Goal: Information Seeking & Learning: Learn about a topic

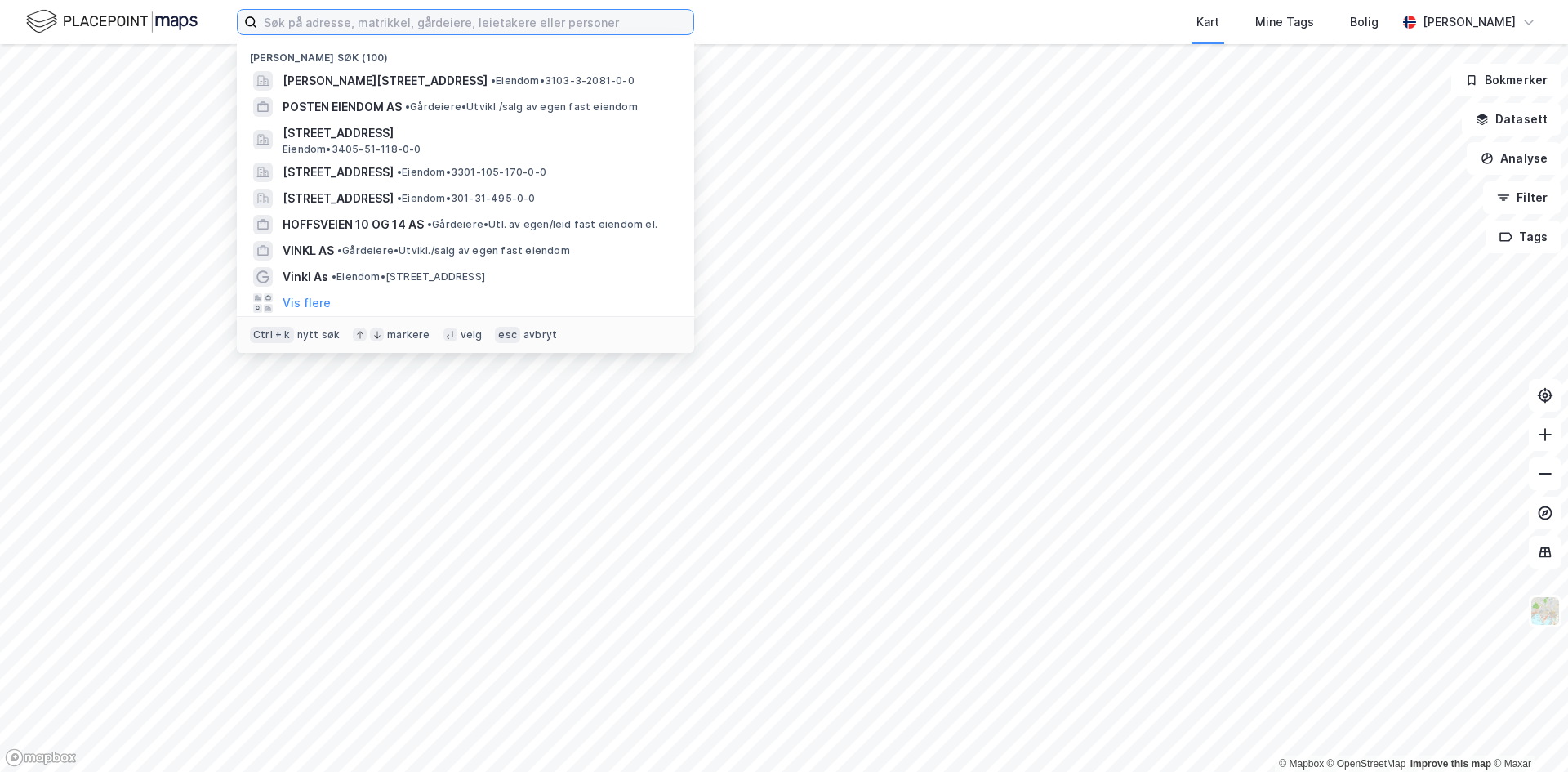
click at [308, 31] on input at bounding box center [475, 22] width 436 height 24
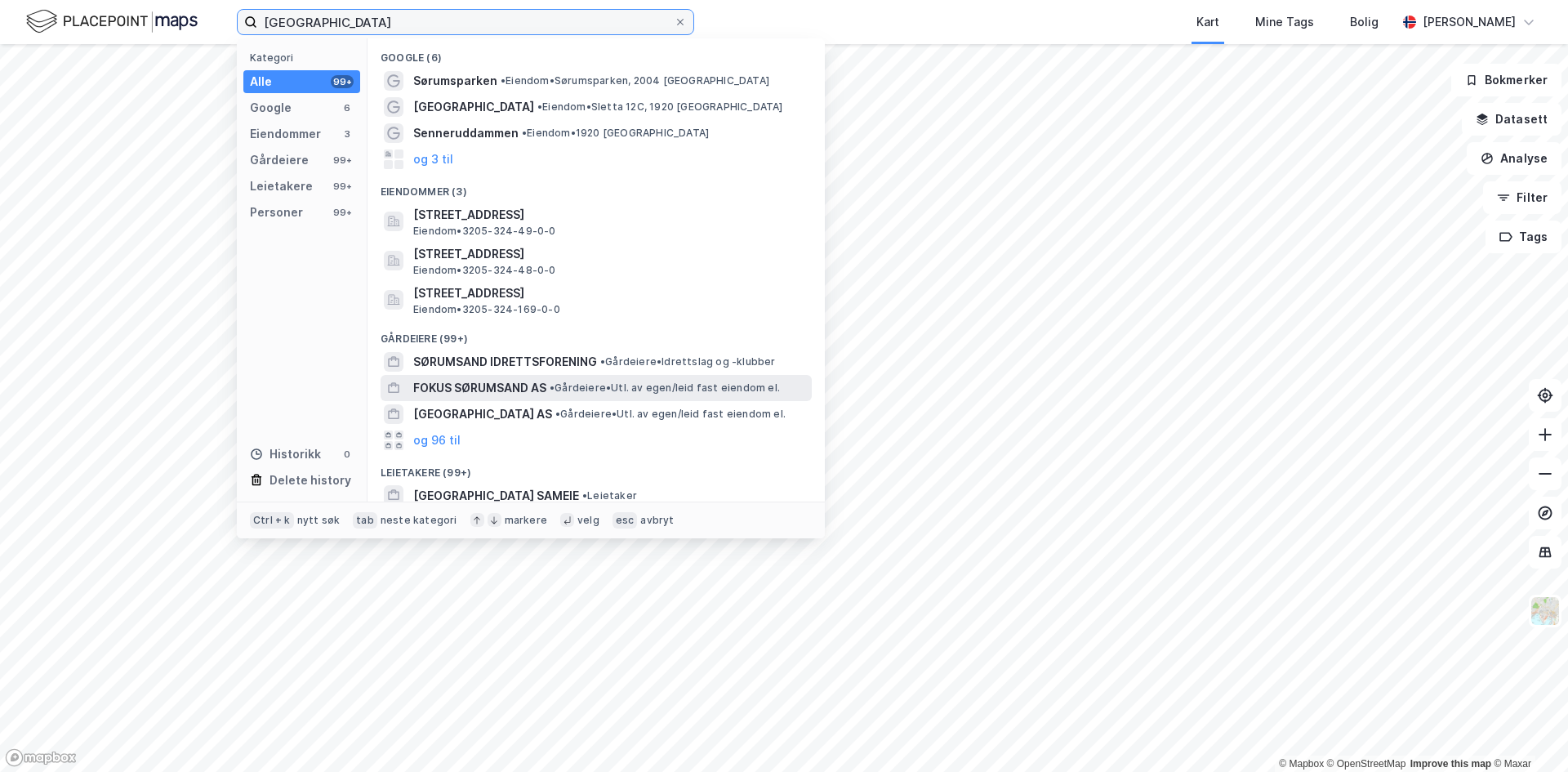
scroll to position [137, 0]
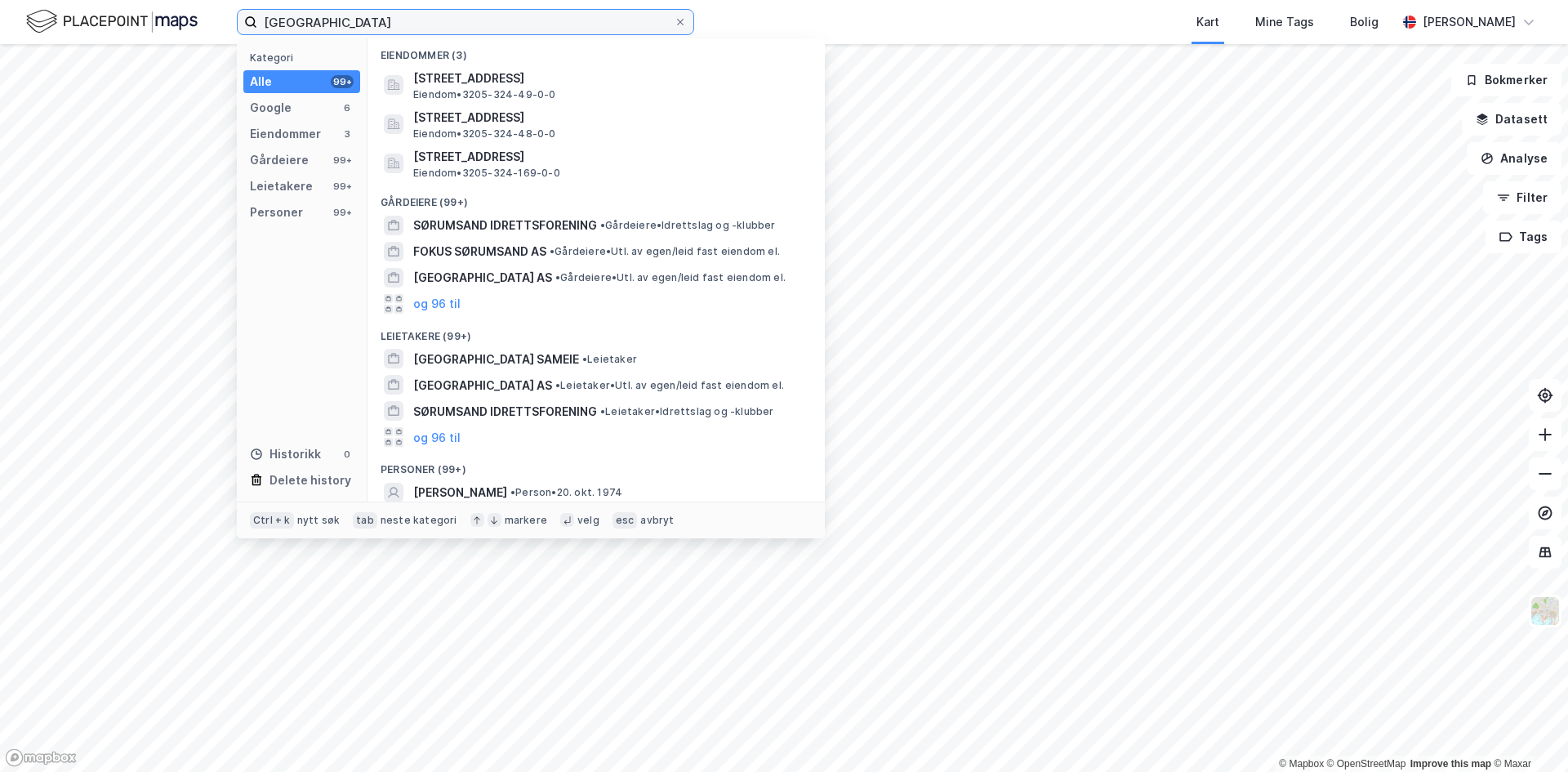
drag, startPoint x: 402, startPoint y: 18, endPoint x: 184, endPoint y: 12, distance: 218.1
click at [184, 12] on div "sørumsand park Kategori Alle 99+ Google 6 Eiendommer 3 Gårdeiere 99+ Leietakere…" at bounding box center [784, 22] width 1568 height 44
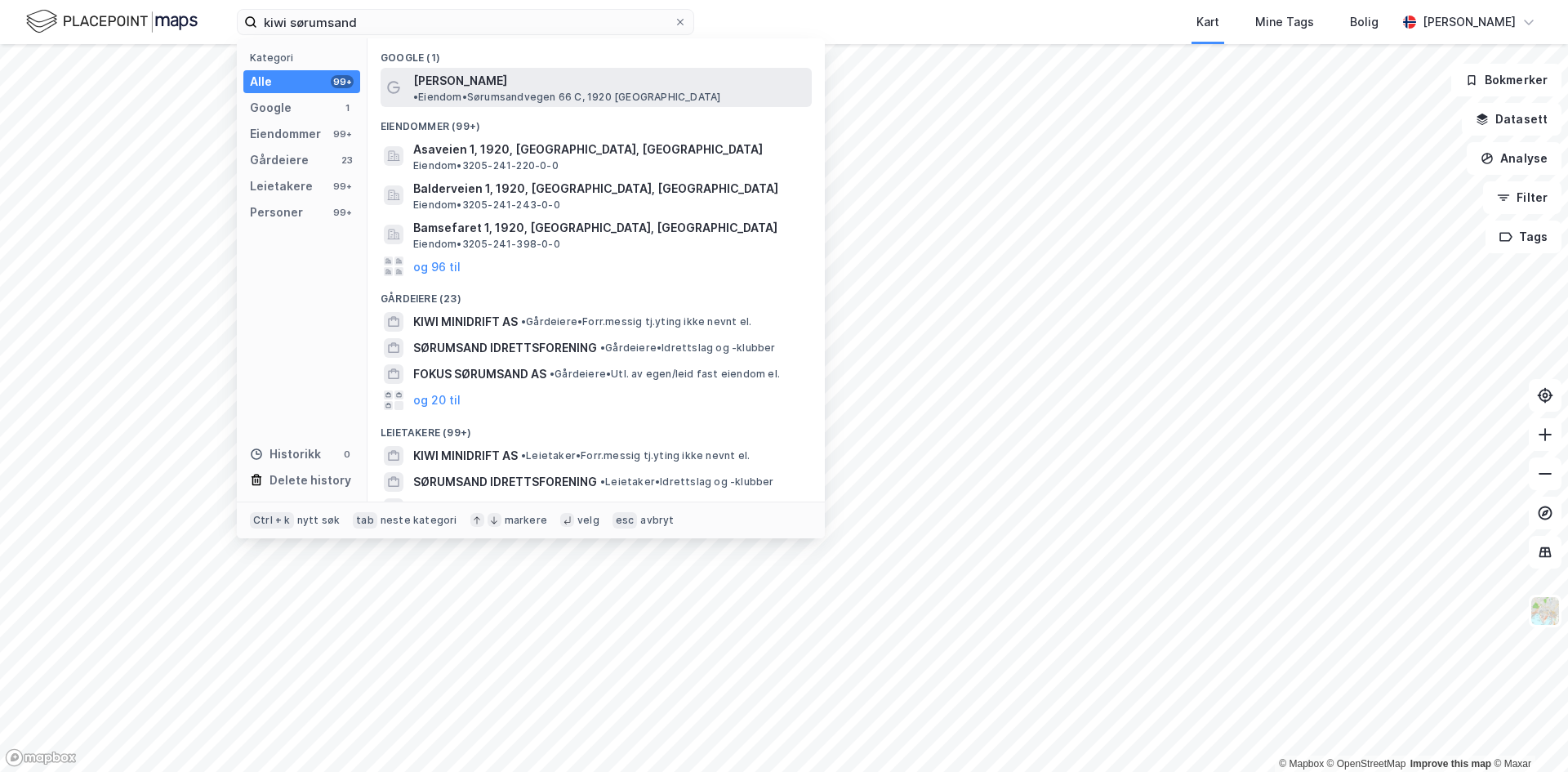
click at [536, 91] on span "• Eiendom • [STREET_ADDRESS], 1920 [GEOGRAPHIC_DATA]" at bounding box center [566, 97] width 307 height 13
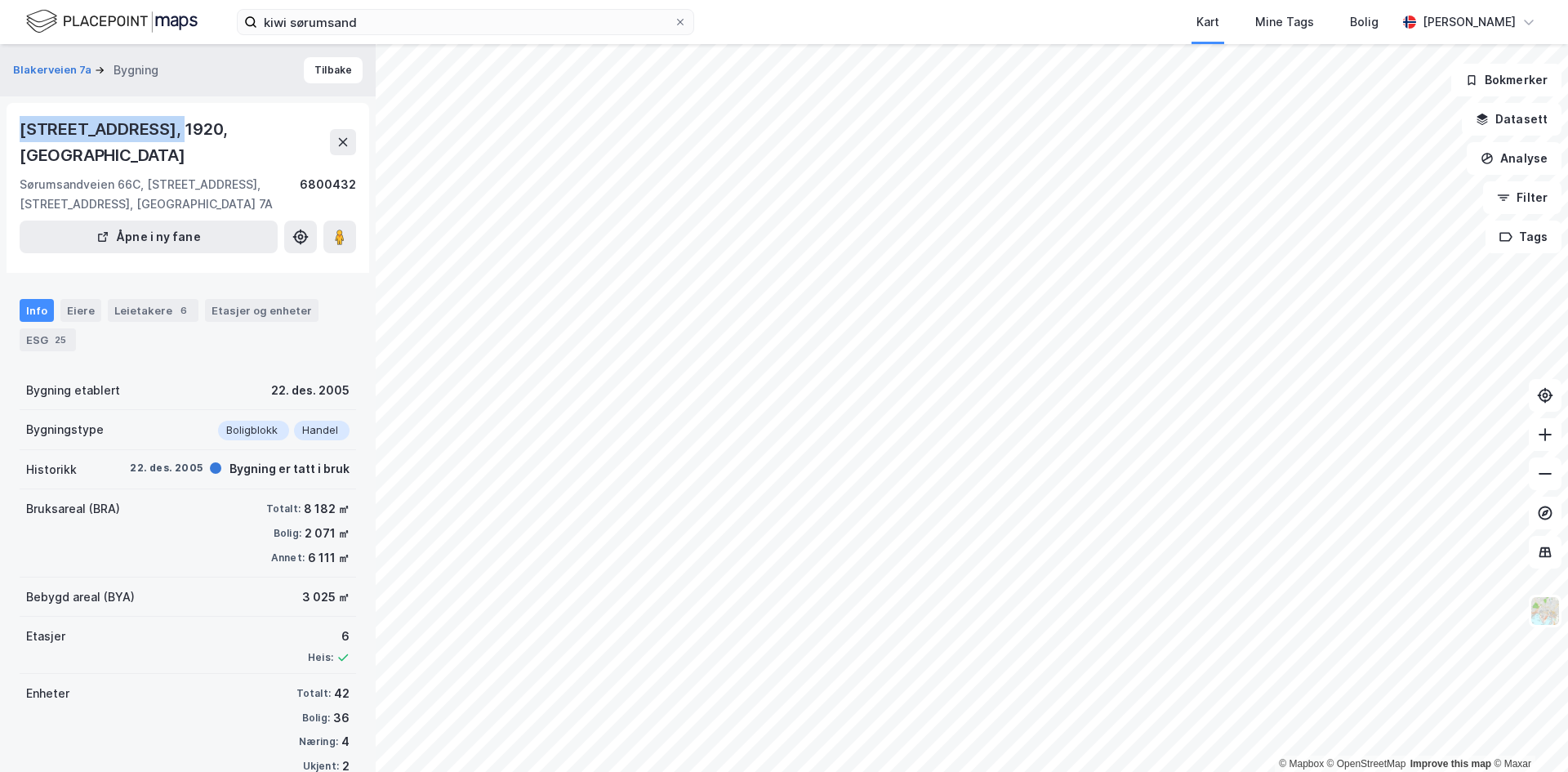
drag, startPoint x: 186, startPoint y: 130, endPoint x: 13, endPoint y: 130, distance: 173.0
click at [13, 130] on div "Sørumsandveien 66A, 1920, [STREET_ADDRESS], [STREET_ADDRESS], [STREET_ADDRESS],…" at bounding box center [187, 187] width 363 height 170
copy div "[STREET_ADDRESS]"
click at [76, 310] on div "Eiere" at bounding box center [80, 310] width 40 height 22
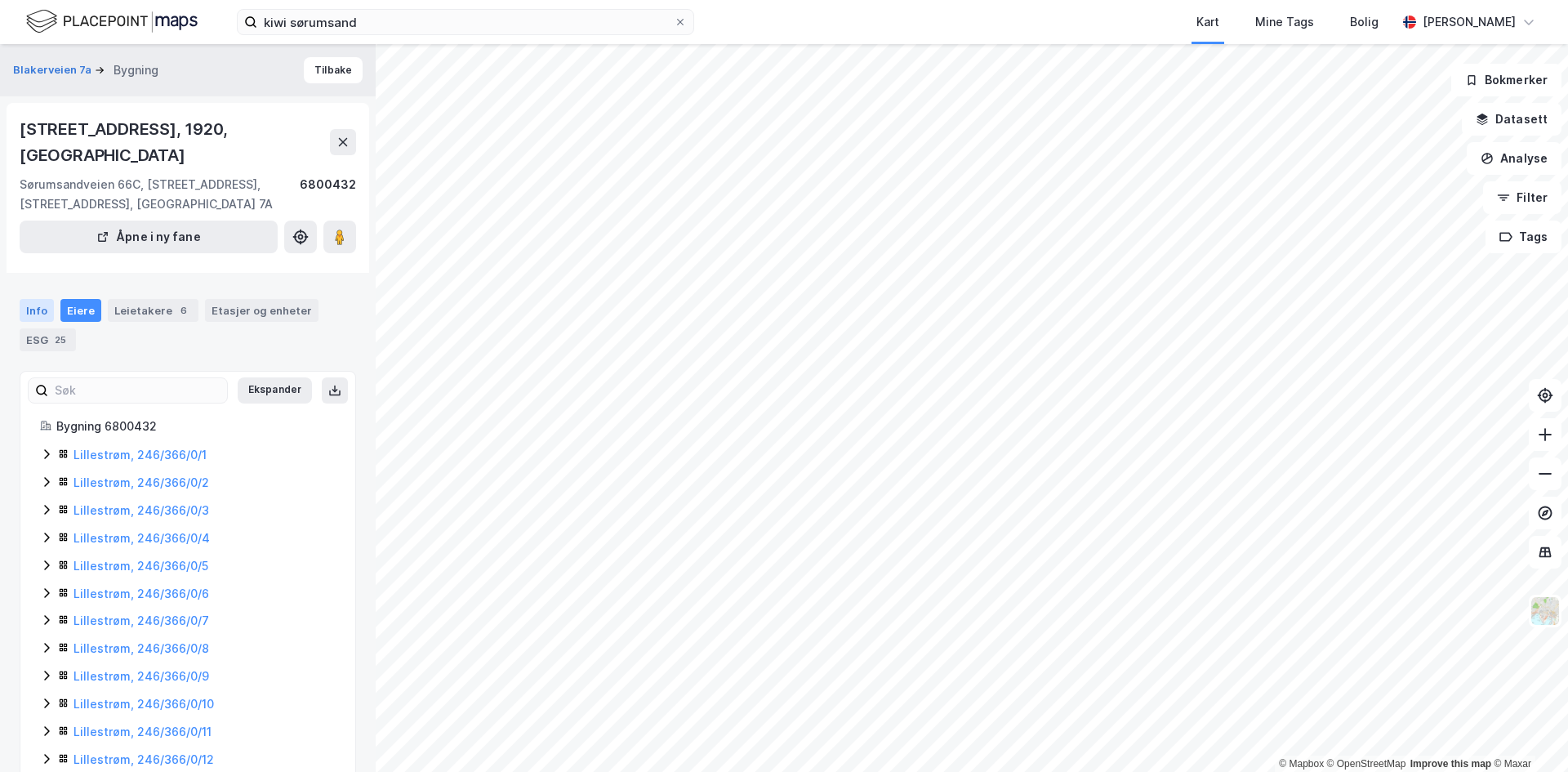
click at [40, 309] on div "Info" at bounding box center [37, 310] width 34 height 22
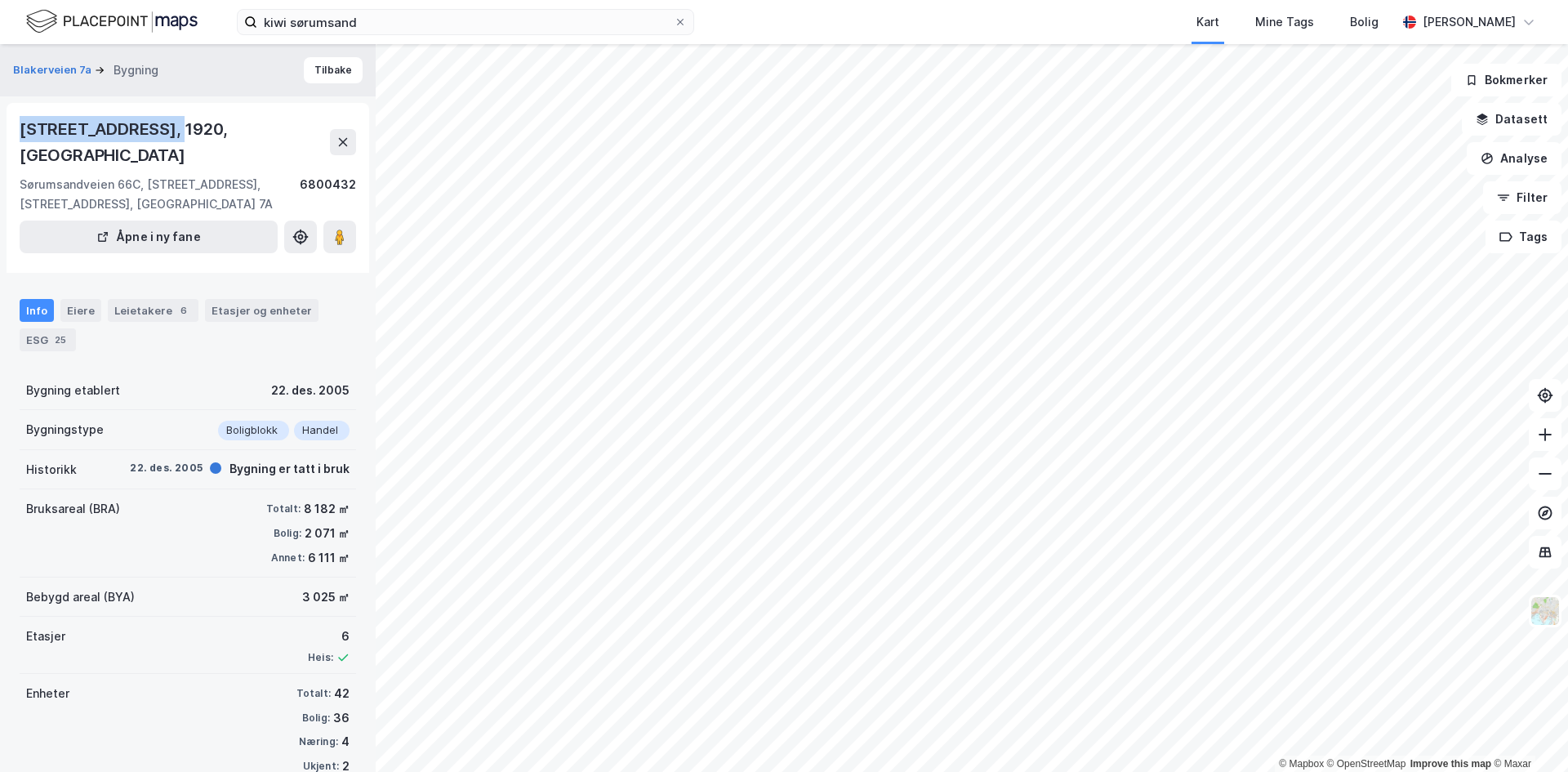
drag, startPoint x: 187, startPoint y: 129, endPoint x: 4, endPoint y: 132, distance: 183.0
click at [5, 132] on div "Blakerveien 7a Bygning Tilbake [STREET_ADDRESS], 1920, [STREET_ADDRESS], [STREE…" at bounding box center [188, 408] width 376 height 728
copy div "[STREET_ADDRESS]"
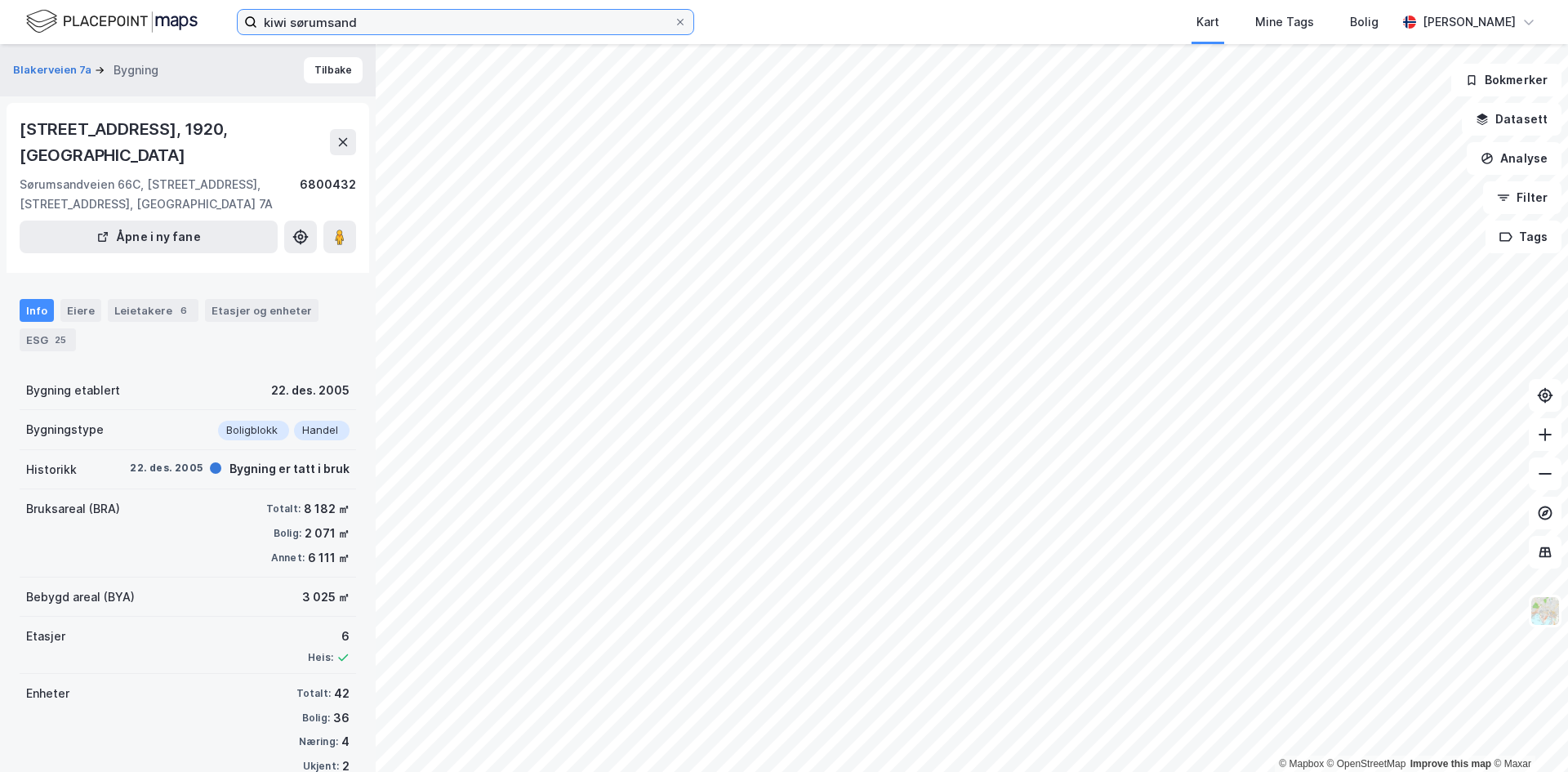
click at [377, 13] on input "kiwi sørumsand" at bounding box center [465, 22] width 417 height 24
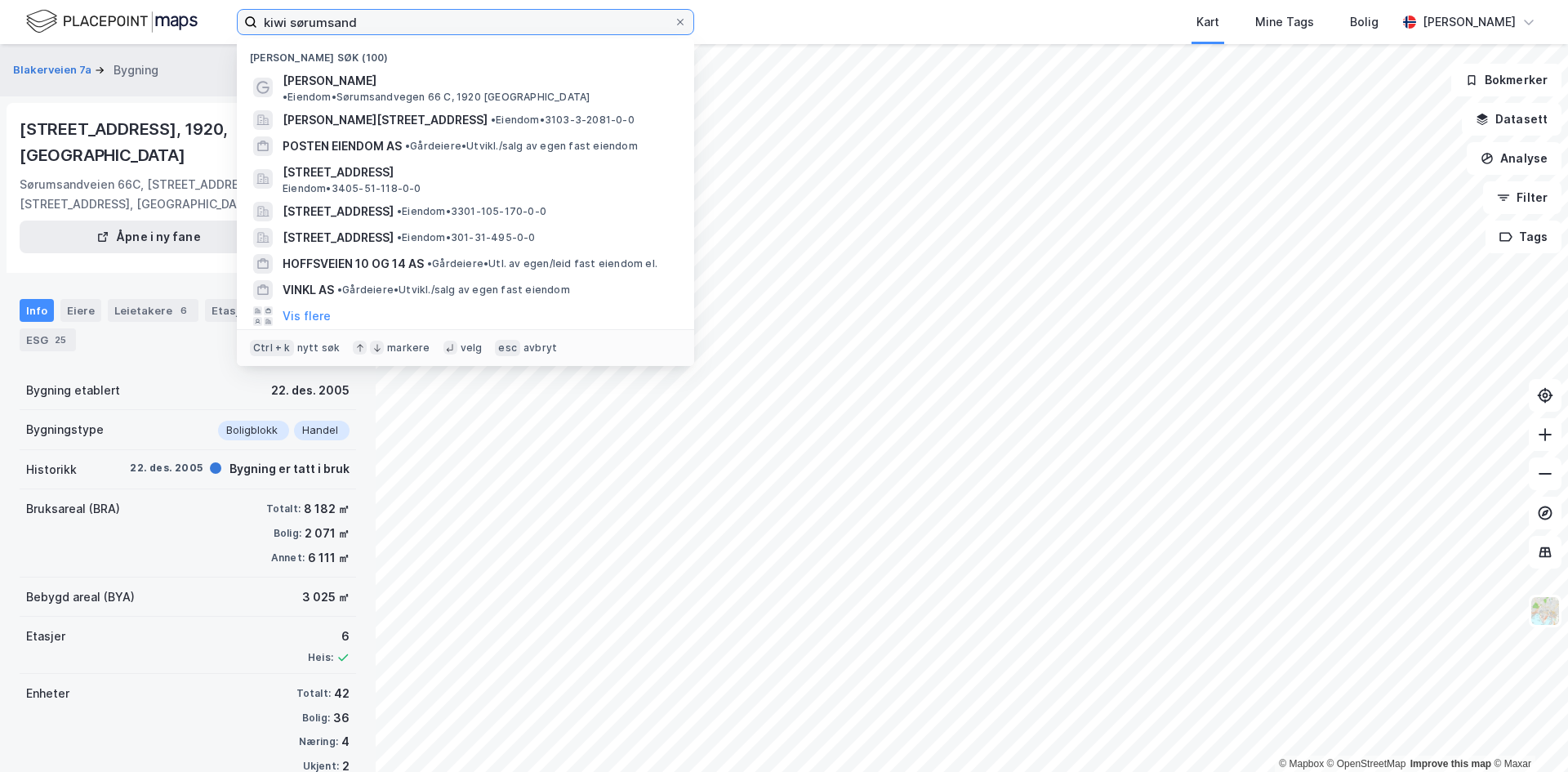
click at [377, 13] on input "kiwi sørumsand" at bounding box center [465, 22] width 417 height 24
paste input "[STREET_ADDRESS]"
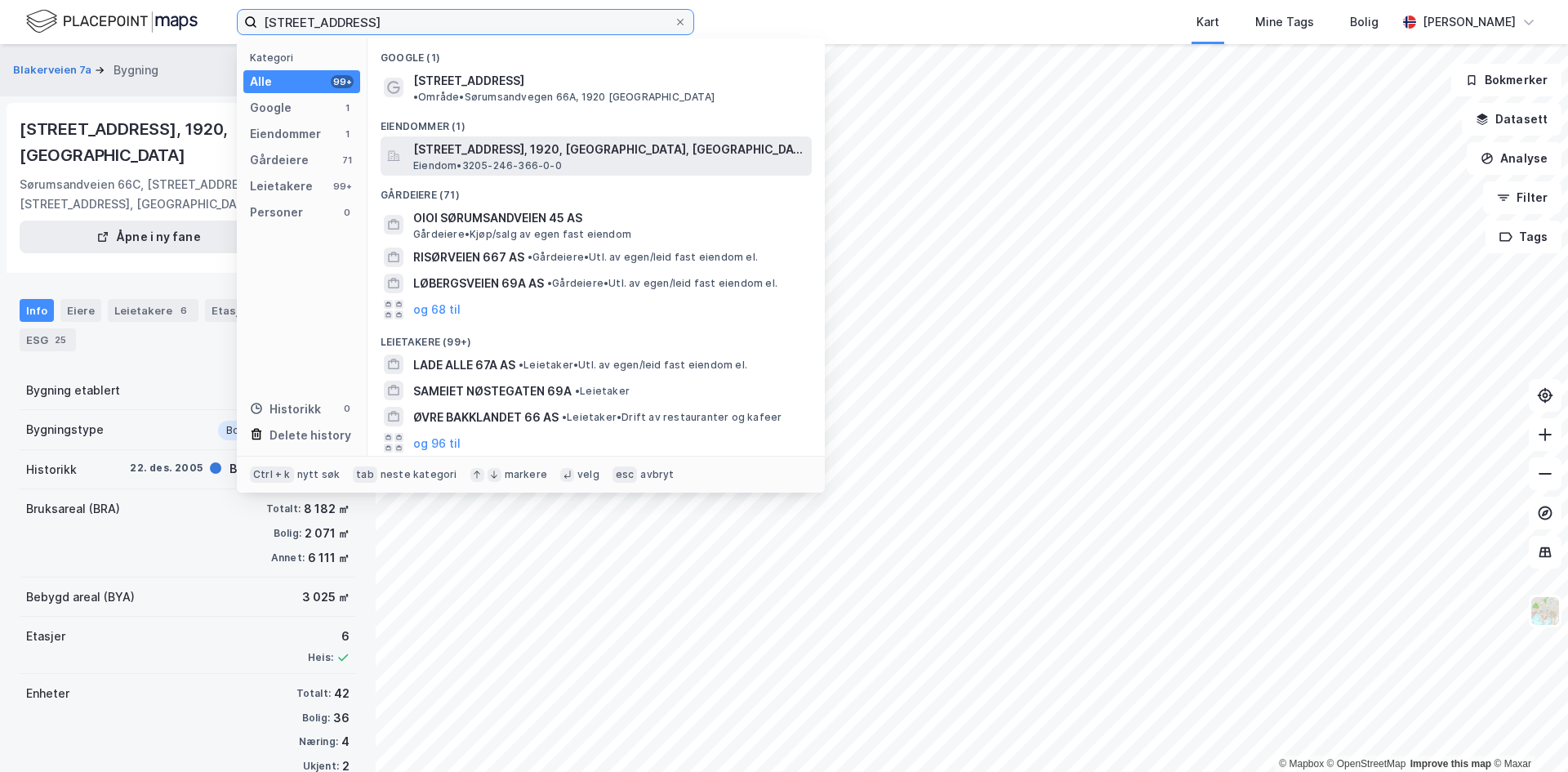
type input "[STREET_ADDRESS]"
click at [491, 143] on span "[STREET_ADDRESS], 1920, [GEOGRAPHIC_DATA], [GEOGRAPHIC_DATA]" at bounding box center [609, 149] width 392 height 20
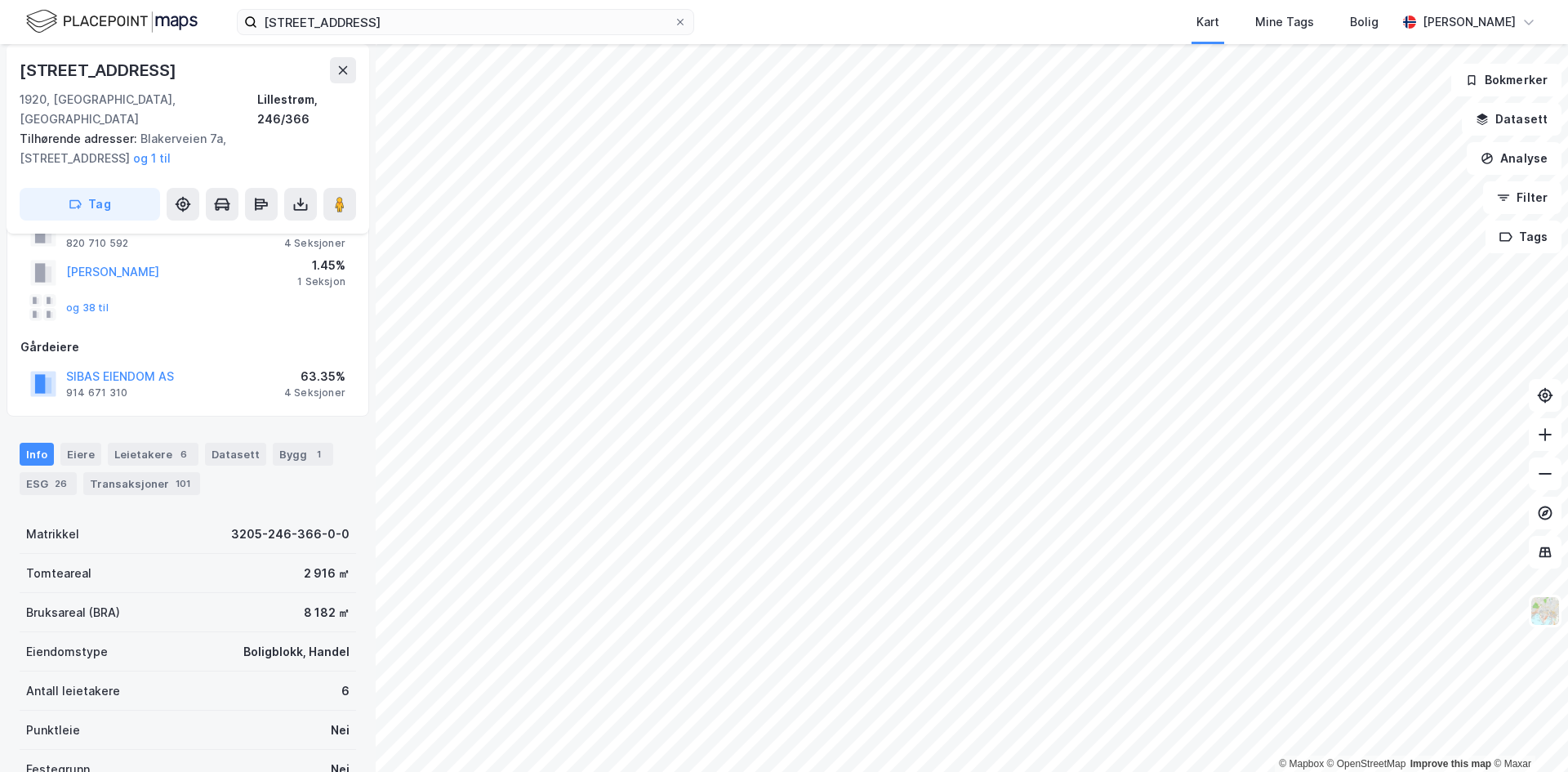
scroll to position [137, 0]
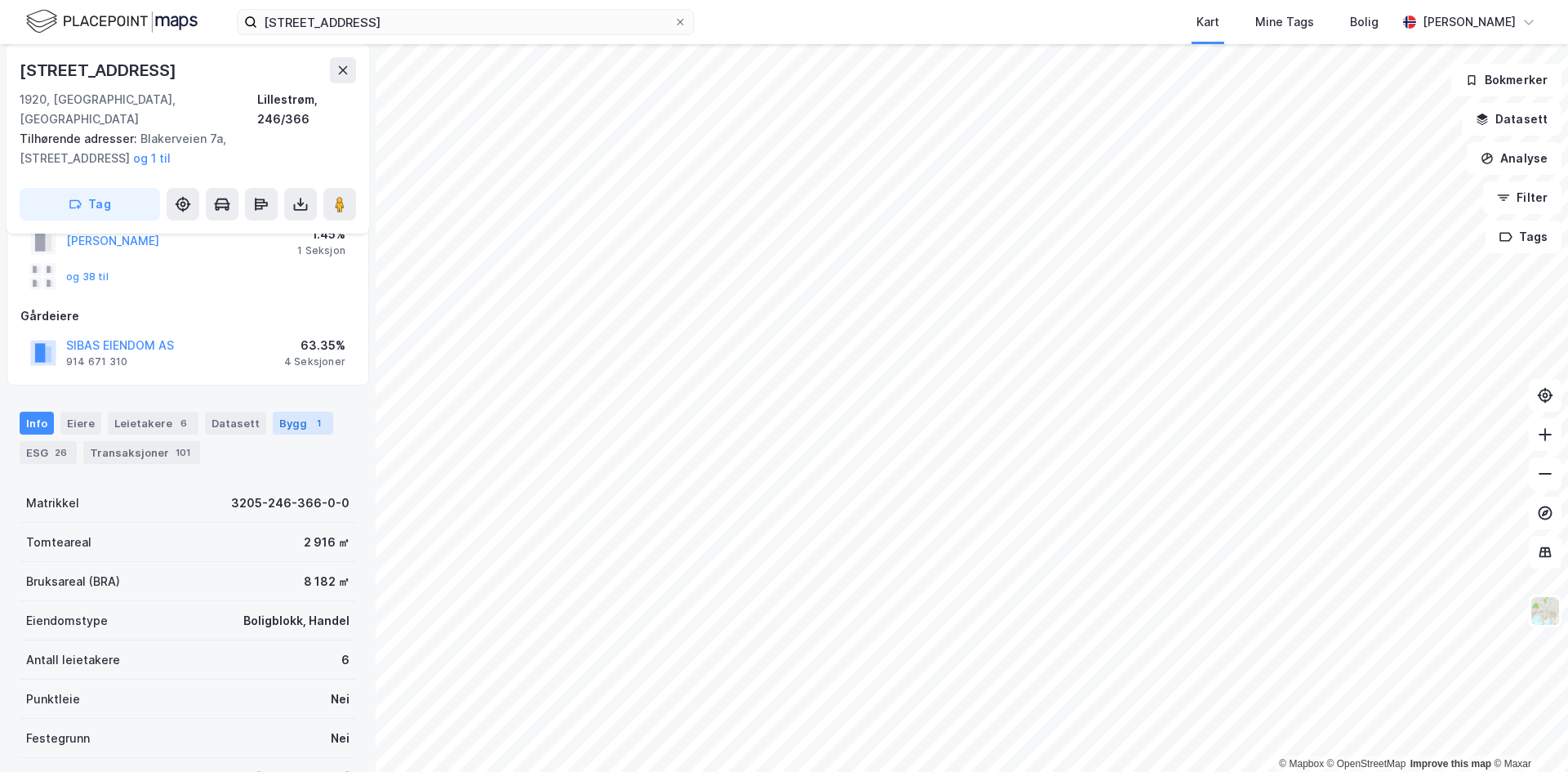
click at [310, 415] on div "1" at bounding box center [318, 423] width 16 height 16
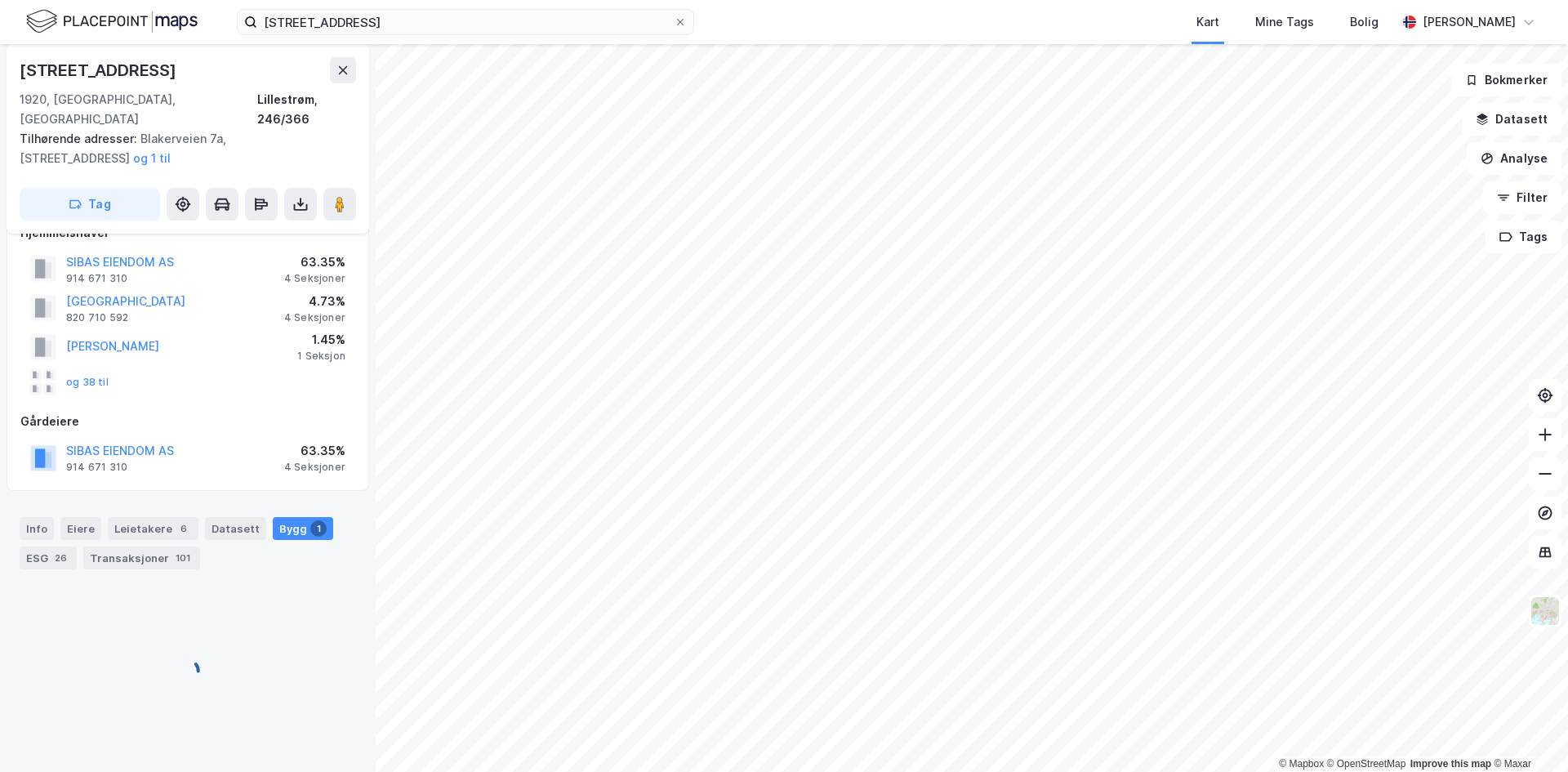
scroll to position [105, 0]
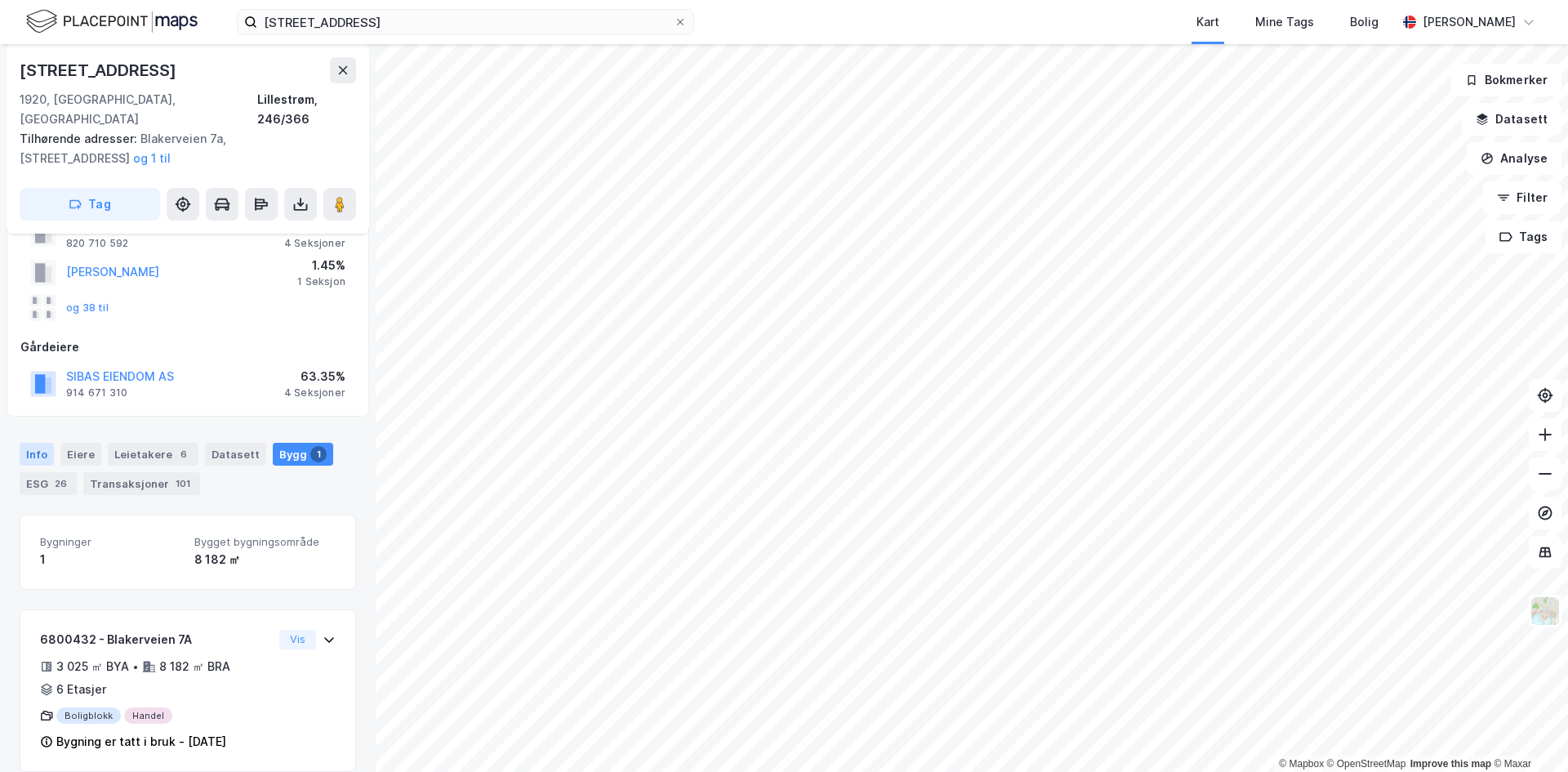
click at [43, 443] on div "Info" at bounding box center [37, 453] width 34 height 22
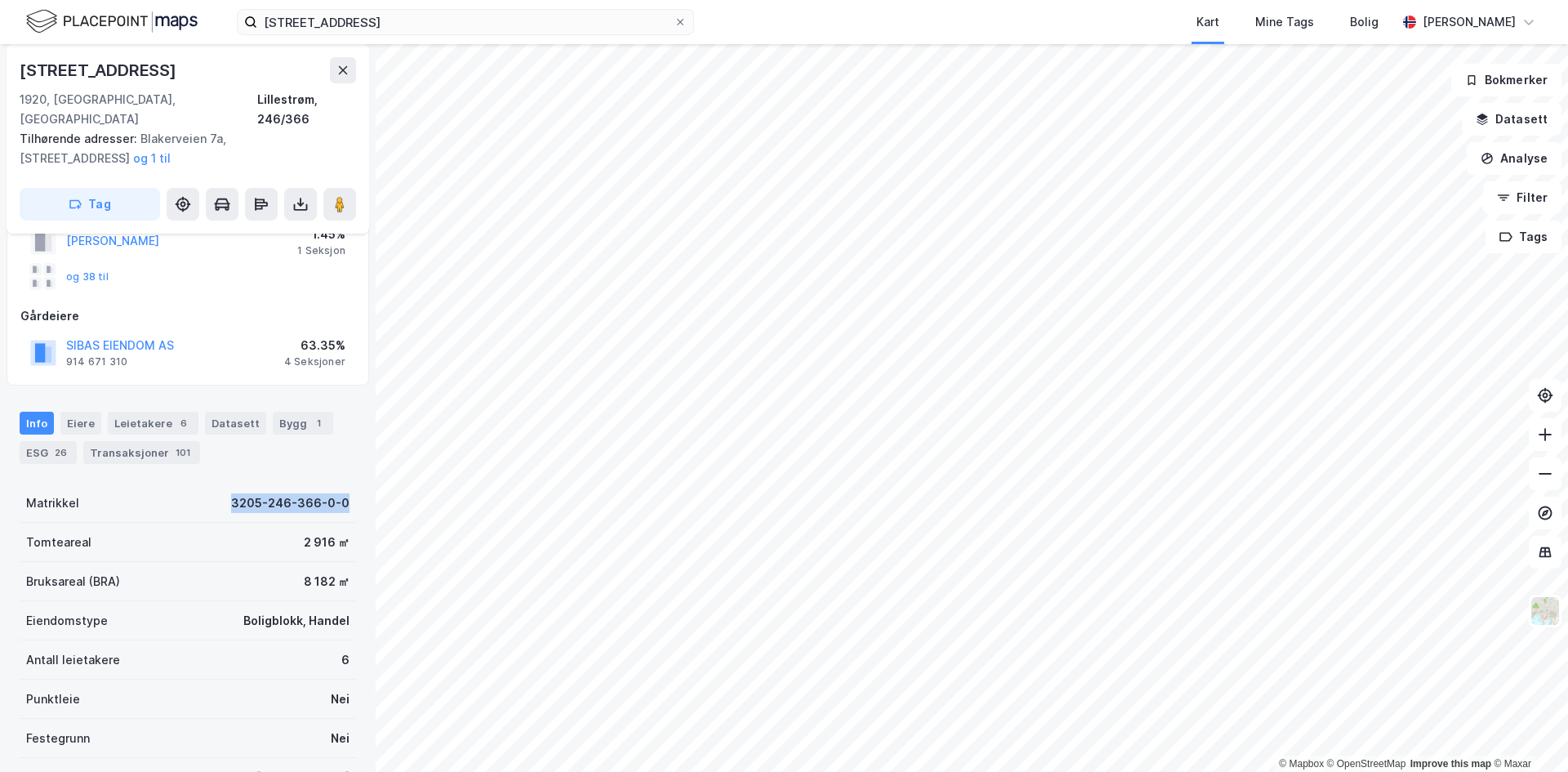
drag, startPoint x: 150, startPoint y: 478, endPoint x: 373, endPoint y: 497, distance: 223.8
click at [373, 497] on div "Sørumsandveien 66a 1920, [GEOGRAPHIC_DATA], [GEOGRAPHIC_DATA], 246/366 Tilhøren…" at bounding box center [188, 408] width 376 height 728
copy div "3205-246-366-0-0"
click at [310, 415] on div "1" at bounding box center [318, 423] width 16 height 16
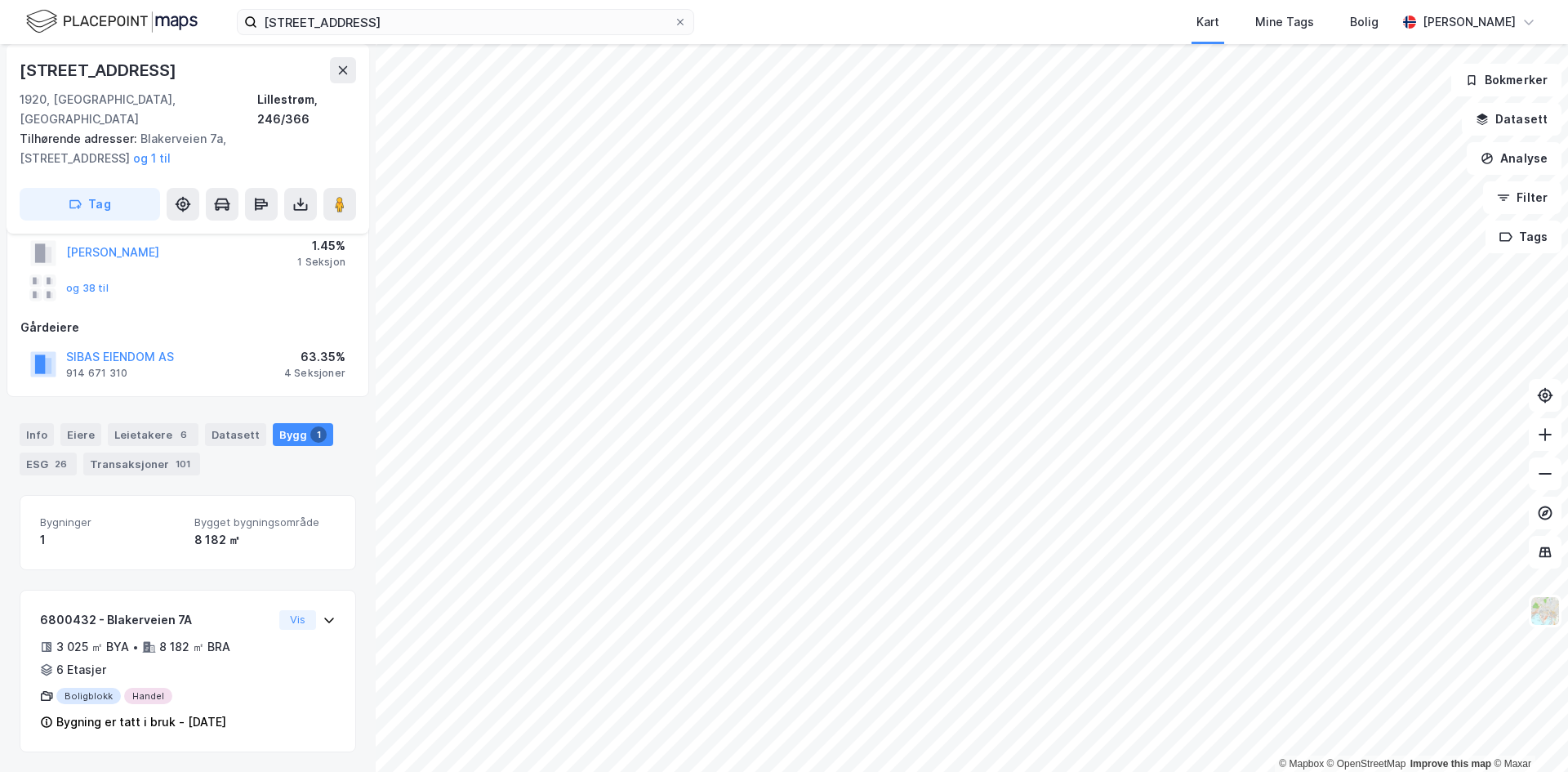
scroll to position [105, 0]
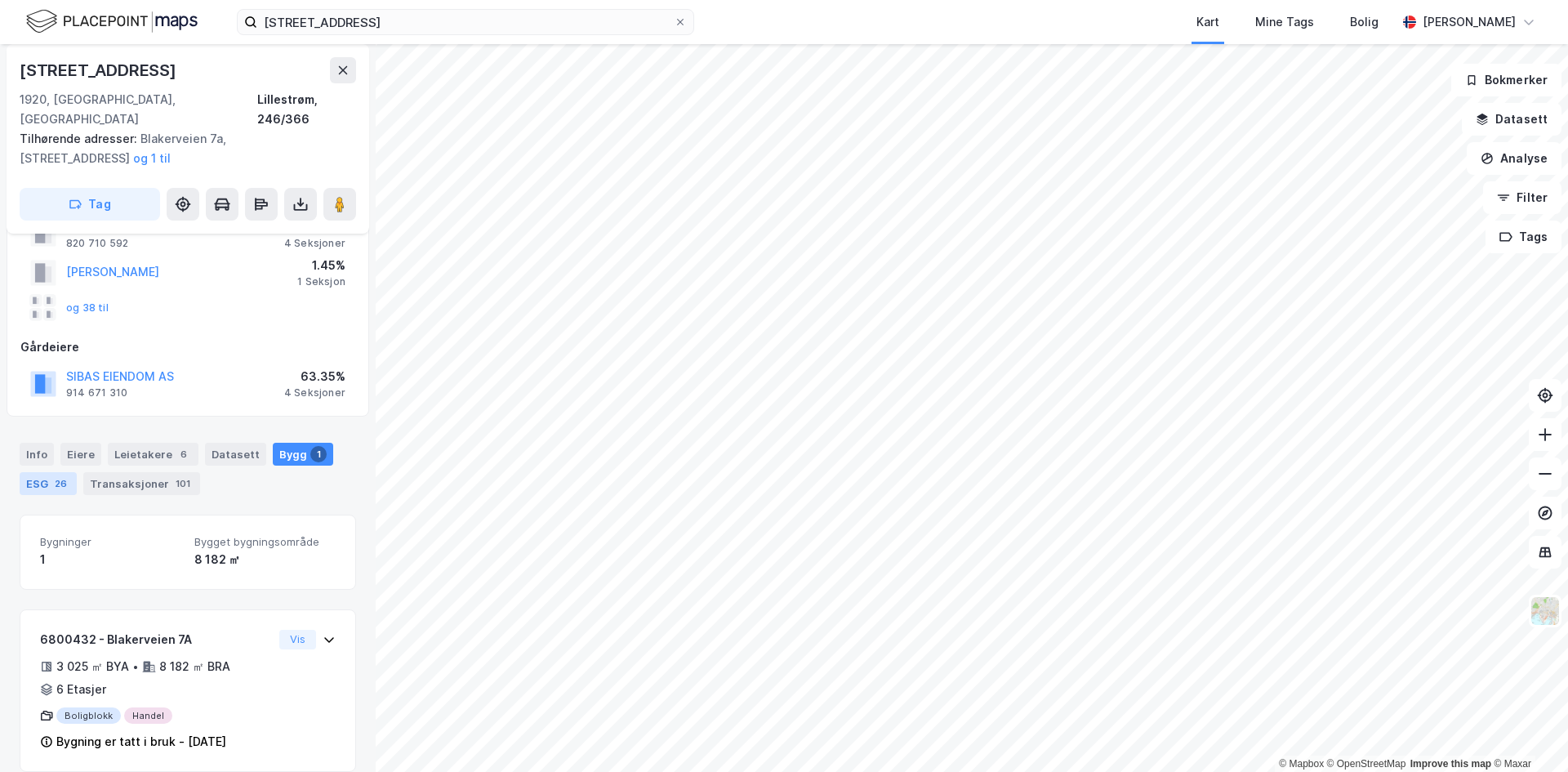
click at [33, 472] on div "ESG 26" at bounding box center [49, 483] width 58 height 22
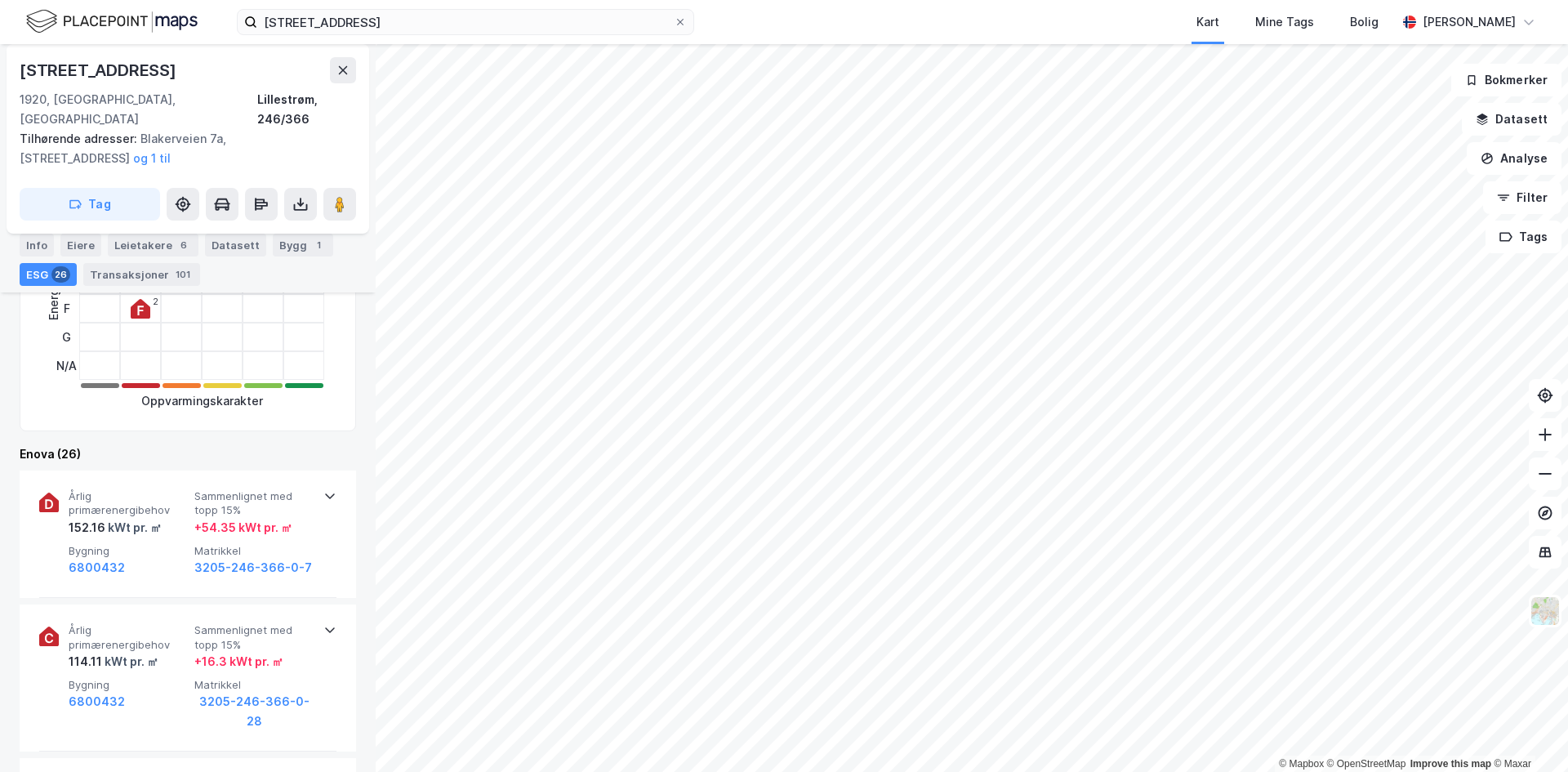
scroll to position [272, 0]
